Goal: Check status: Check status

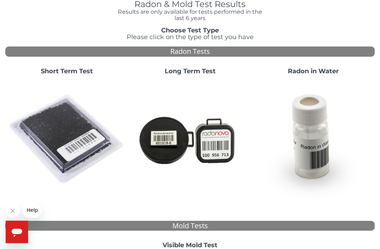
scroll to position [32, 0]
click at [78, 129] on img at bounding box center [66, 139] width 117 height 117
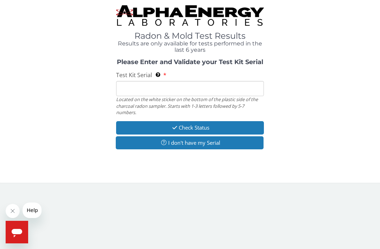
click at [141, 88] on input "Test Kit Serial Located on the white sticker on the bottom of the plastic side …" at bounding box center [190, 88] width 148 height 15
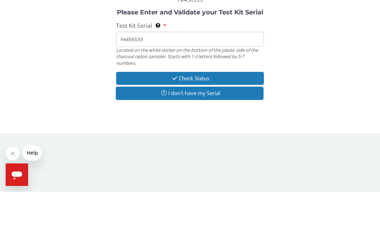
type input "Fe456533"
click at [207, 129] on button "Check Status" at bounding box center [190, 135] width 148 height 13
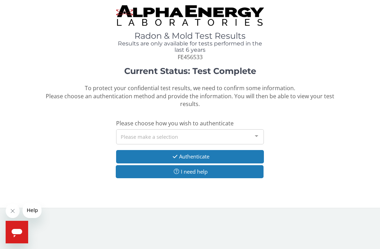
click at [263, 135] on div at bounding box center [256, 135] width 14 height 13
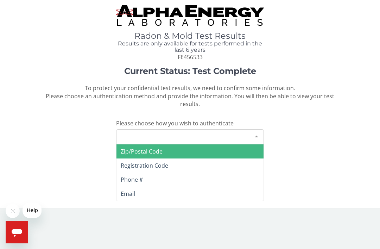
click at [175, 147] on span "Zip/Postal Code" at bounding box center [189, 151] width 147 height 14
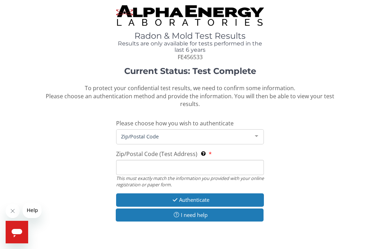
click at [148, 164] on input "Zip/Postal Code (Test Address) This must exactly match the information you prov…" at bounding box center [190, 167] width 148 height 15
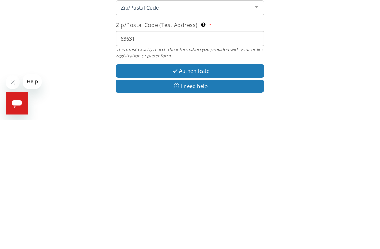
type input "63631"
click at [215, 193] on button "Authenticate" at bounding box center [190, 199] width 148 height 13
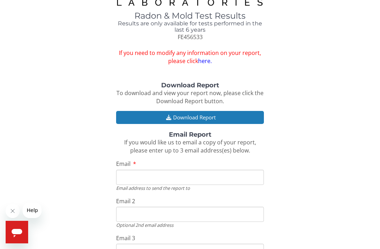
scroll to position [11, 0]
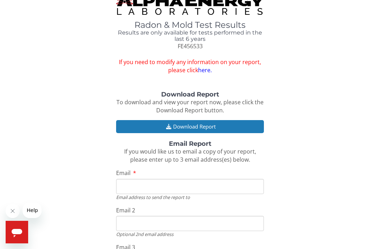
click at [202, 123] on button "Download Report" at bounding box center [190, 126] width 148 height 13
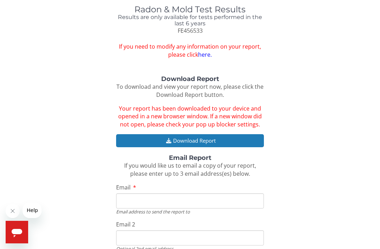
scroll to position [27, 0]
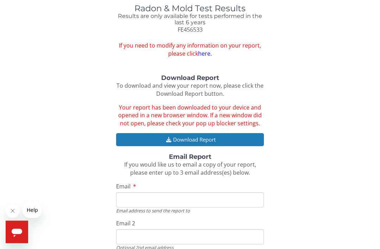
click at [200, 198] on input "Email" at bounding box center [190, 199] width 148 height 15
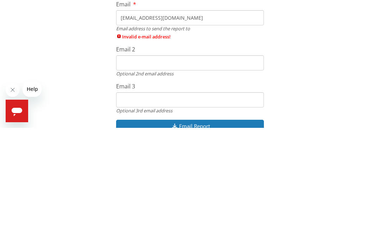
scroll to position [113, 0]
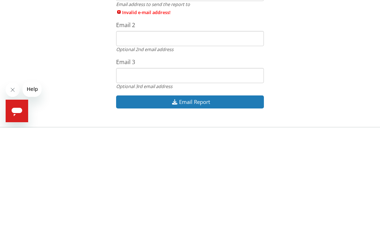
type input "[EMAIL_ADDRESS][DOMAIN_NAME]"
click at [196, 216] on button "Email Report" at bounding box center [190, 222] width 148 height 13
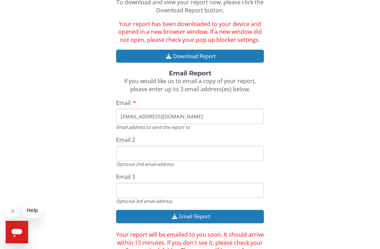
scroll to position [110, 0]
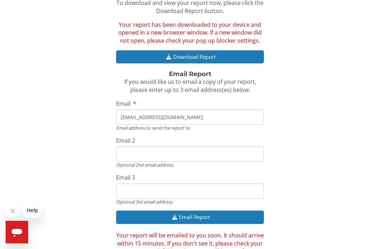
click at [199, 150] on input "Email 2" at bounding box center [190, 153] width 148 height 15
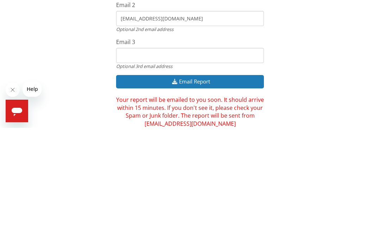
scroll to position [135, 0]
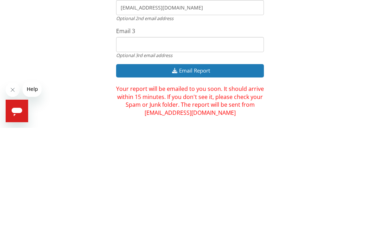
type input "[EMAIL_ADDRESS][DOMAIN_NAME]"
click at [183, 185] on button "Email Report" at bounding box center [190, 191] width 148 height 13
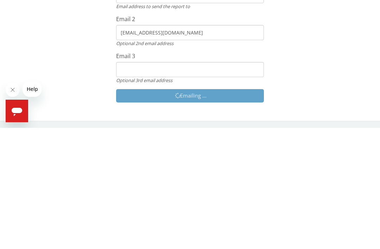
scroll to position [82, 0]
